Goal: Find specific page/section: Find specific page/section

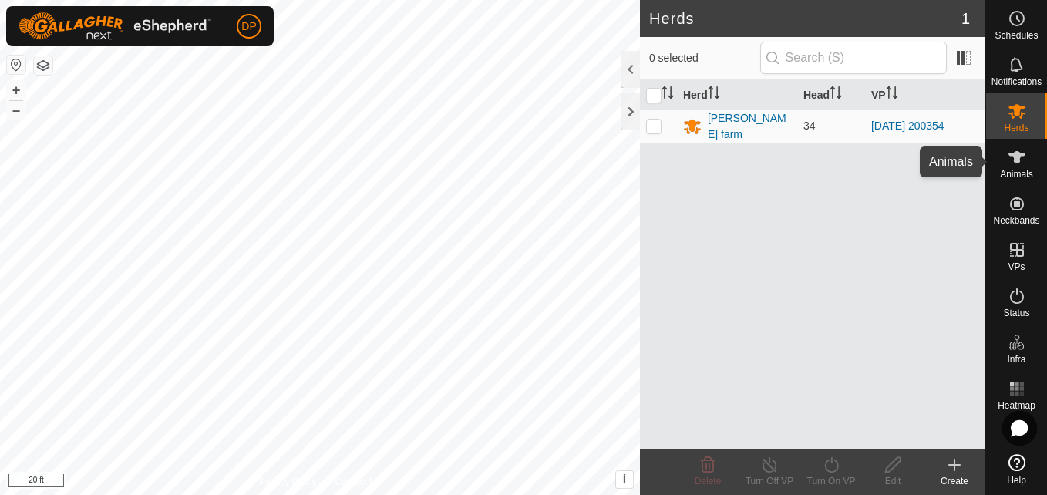
click at [1008, 156] on icon at bounding box center [1017, 157] width 19 height 19
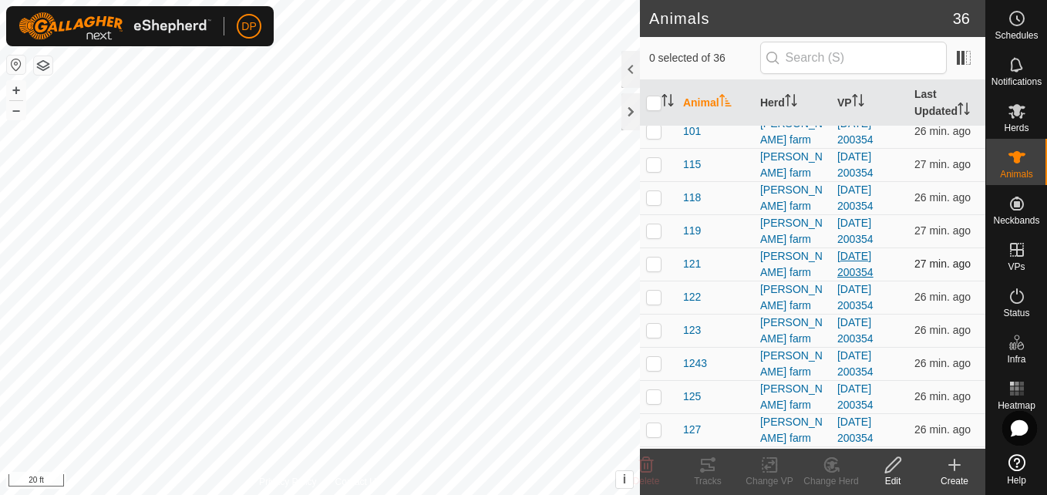
scroll to position [154, 0]
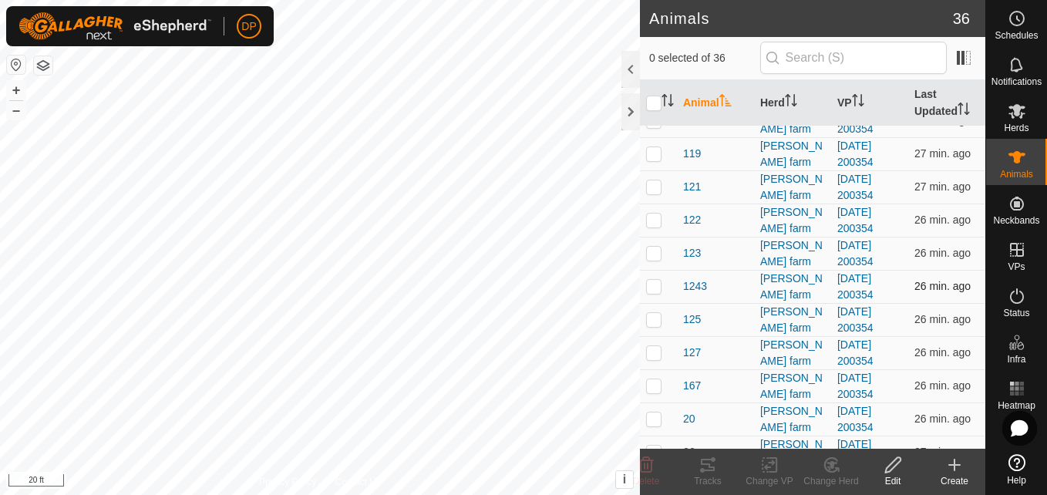
click at [654, 284] on p-checkbox at bounding box center [653, 286] width 15 height 12
click at [653, 288] on p-checkbox at bounding box center [653, 286] width 15 height 12
checkbox input "false"
click at [630, 113] on div at bounding box center [630, 111] width 19 height 37
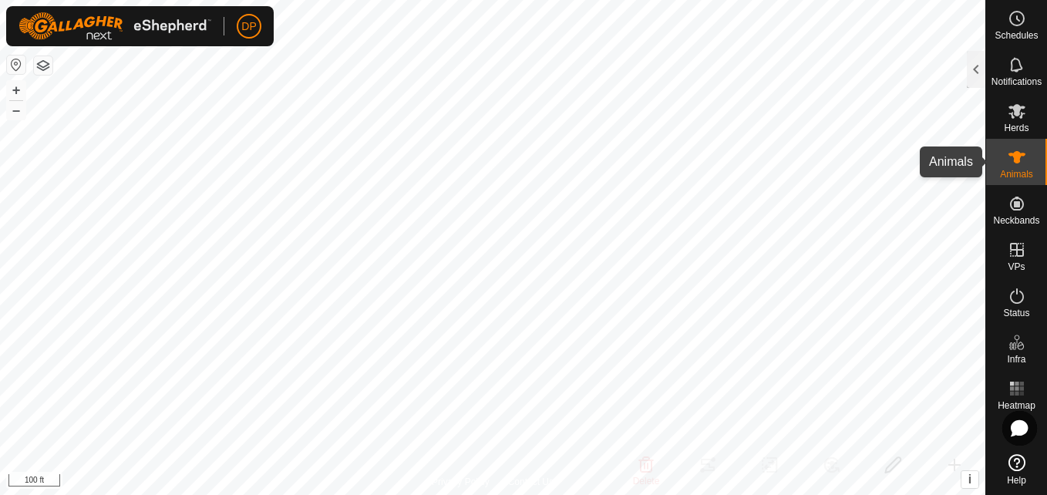
click at [1004, 150] on es-animals-svg-icon at bounding box center [1017, 157] width 28 height 25
